Goal: Information Seeking & Learning: Learn about a topic

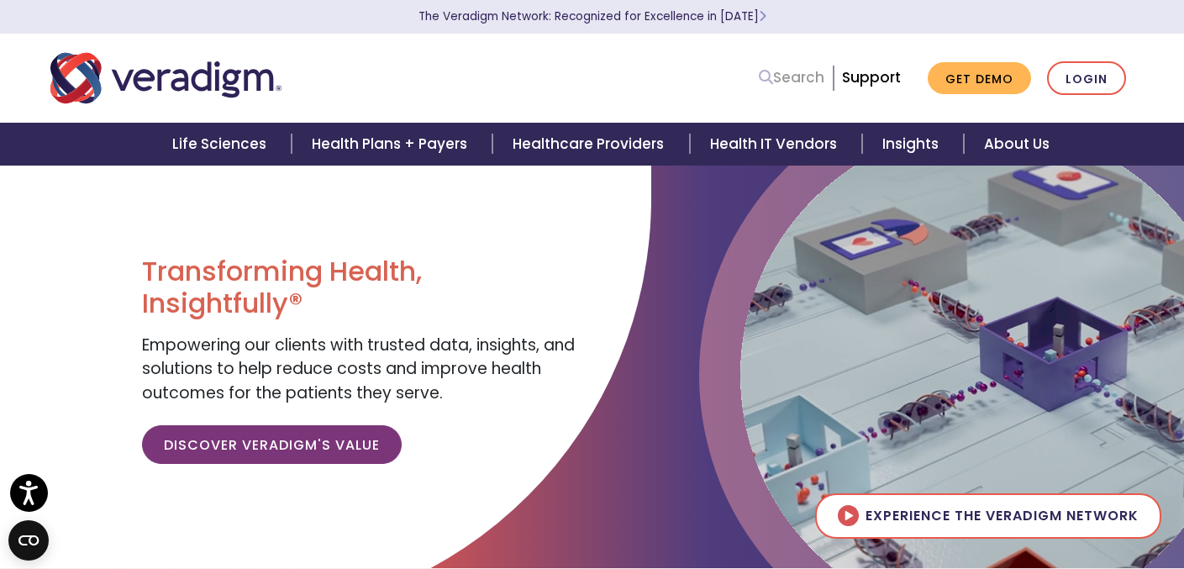
click at [808, 75] on link "Search" at bounding box center [792, 77] width 66 height 23
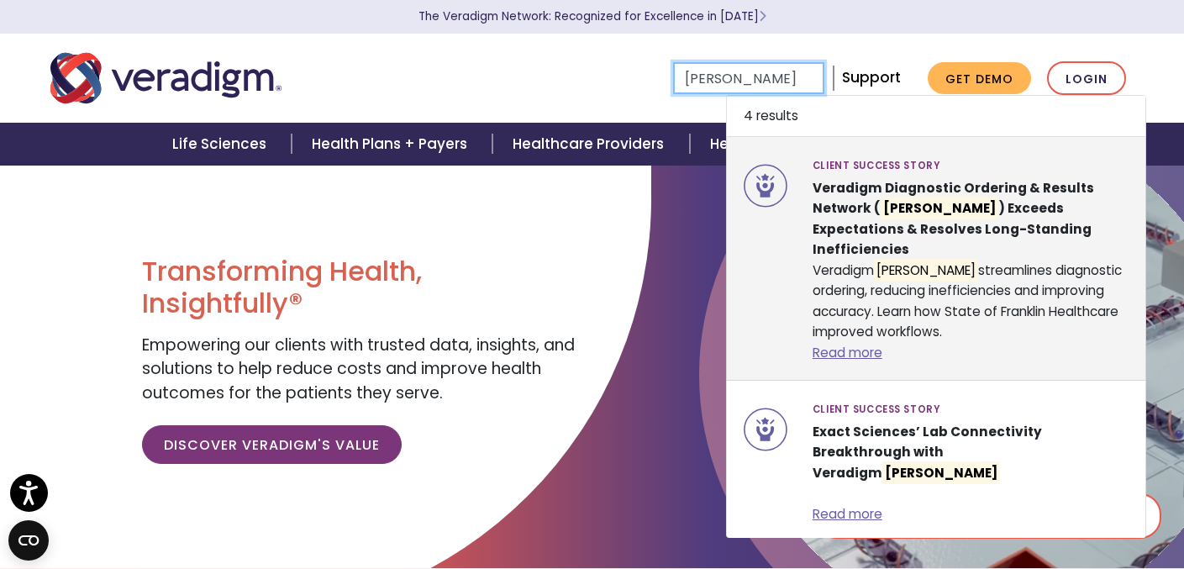
type input "[PERSON_NAME]"
click at [820, 192] on strong "Veradigm Diagnostic Ordering & Results Network ( [PERSON_NAME] ) Exceeds Expect…" at bounding box center [954, 218] width 282 height 79
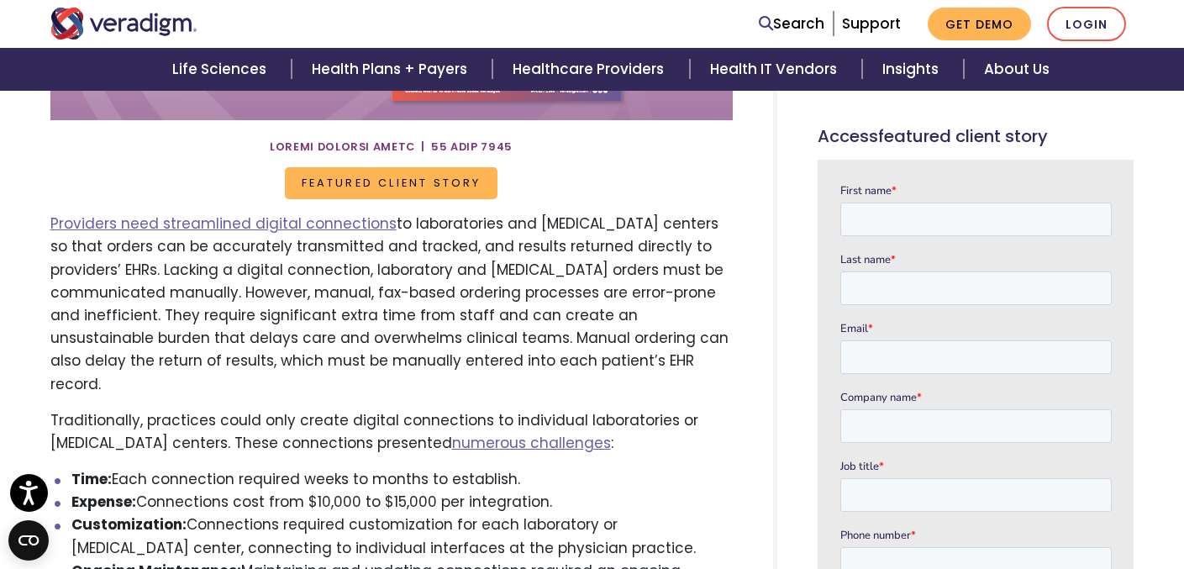
scroll to position [564, 0]
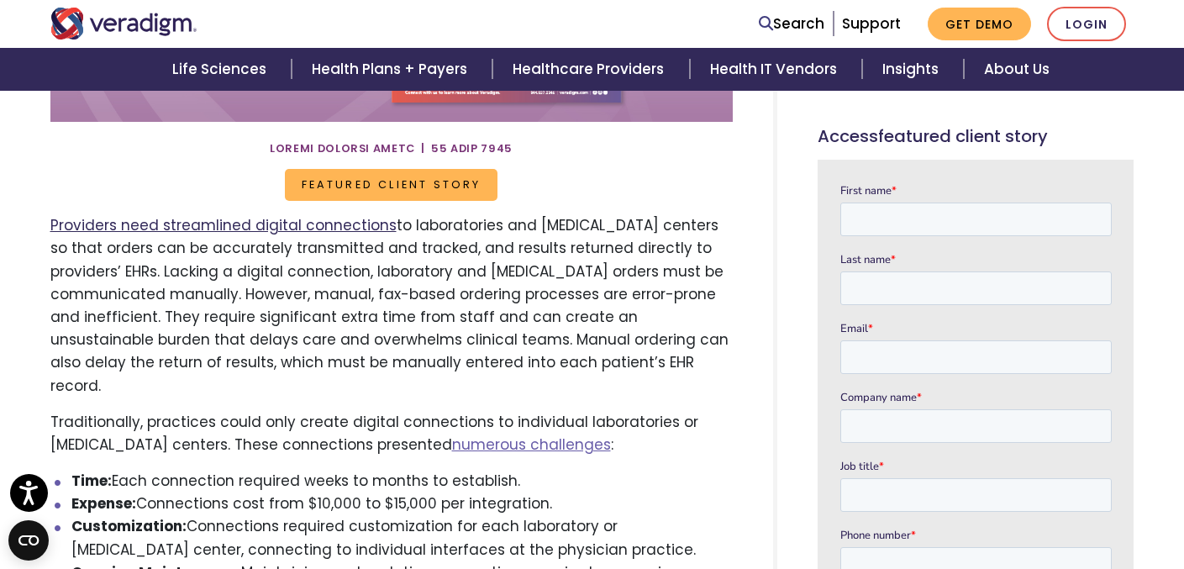
click at [332, 229] on link "Providers need streamlined digital connections" at bounding box center [223, 225] width 346 height 20
